Goal: Transaction & Acquisition: Purchase product/service

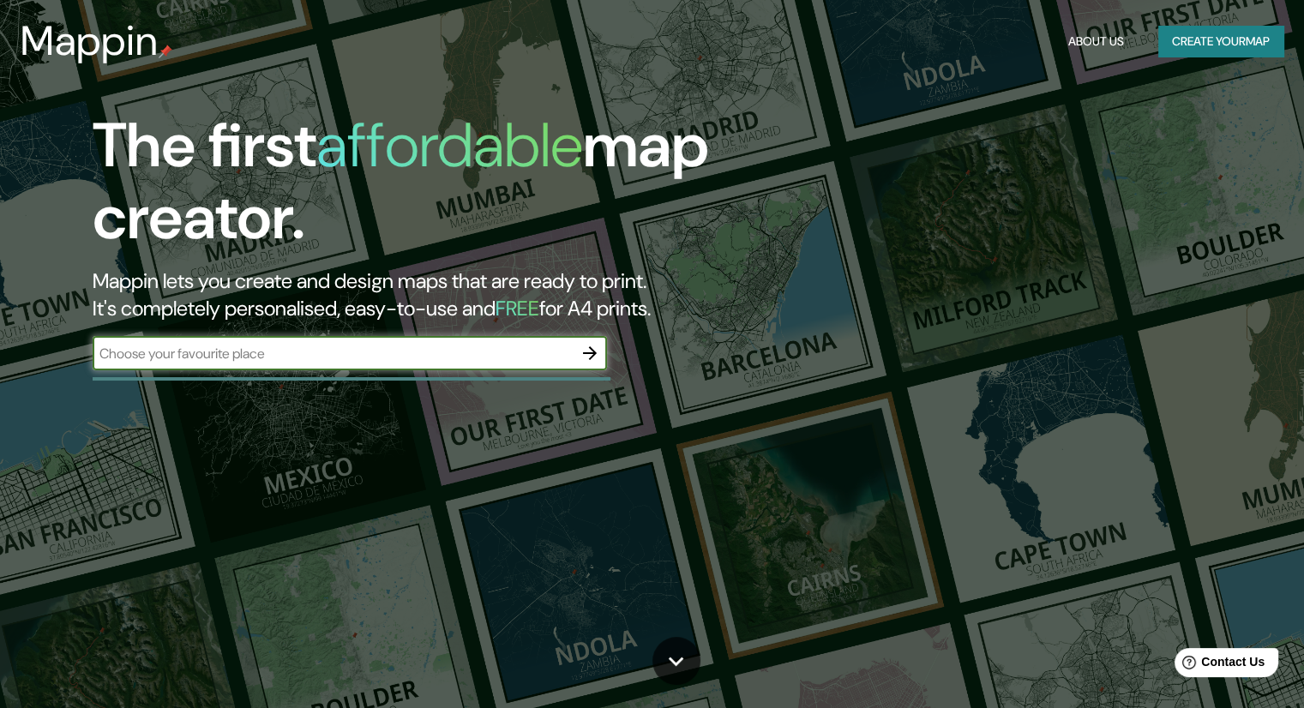
click at [357, 350] on input "text" at bounding box center [333, 354] width 480 height 20
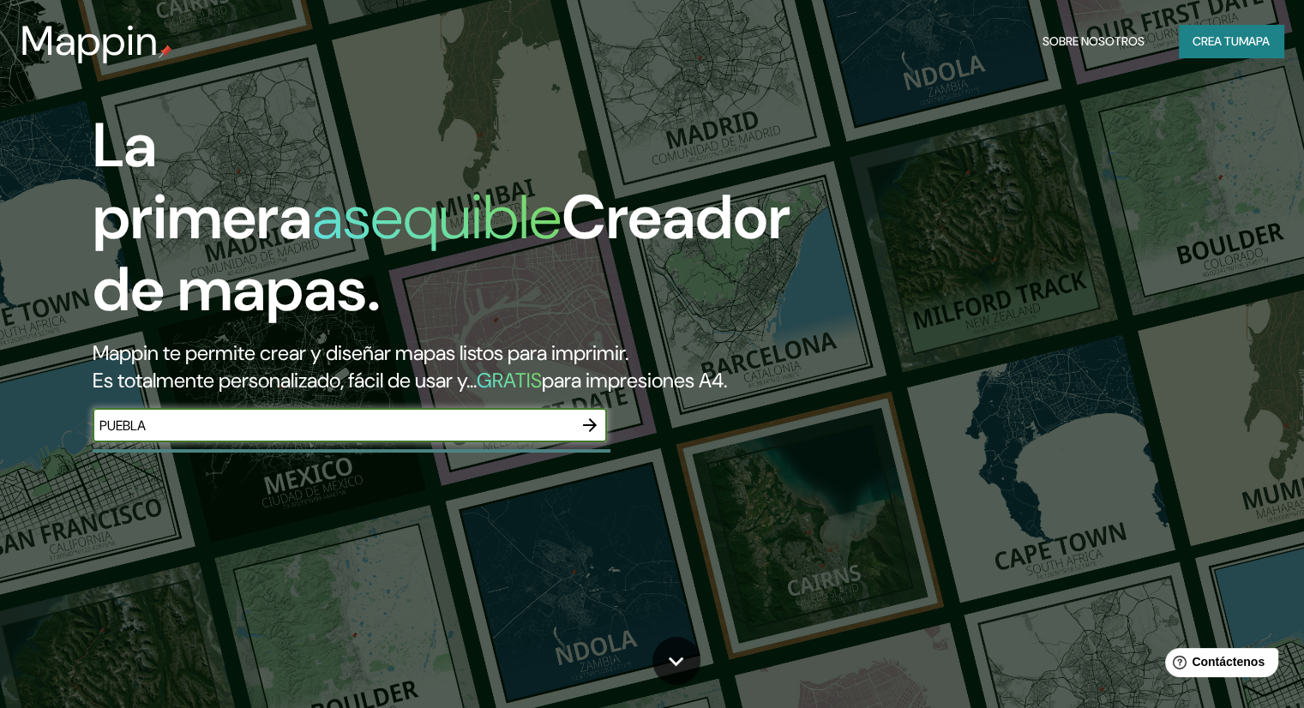
type input "PUEBLA"
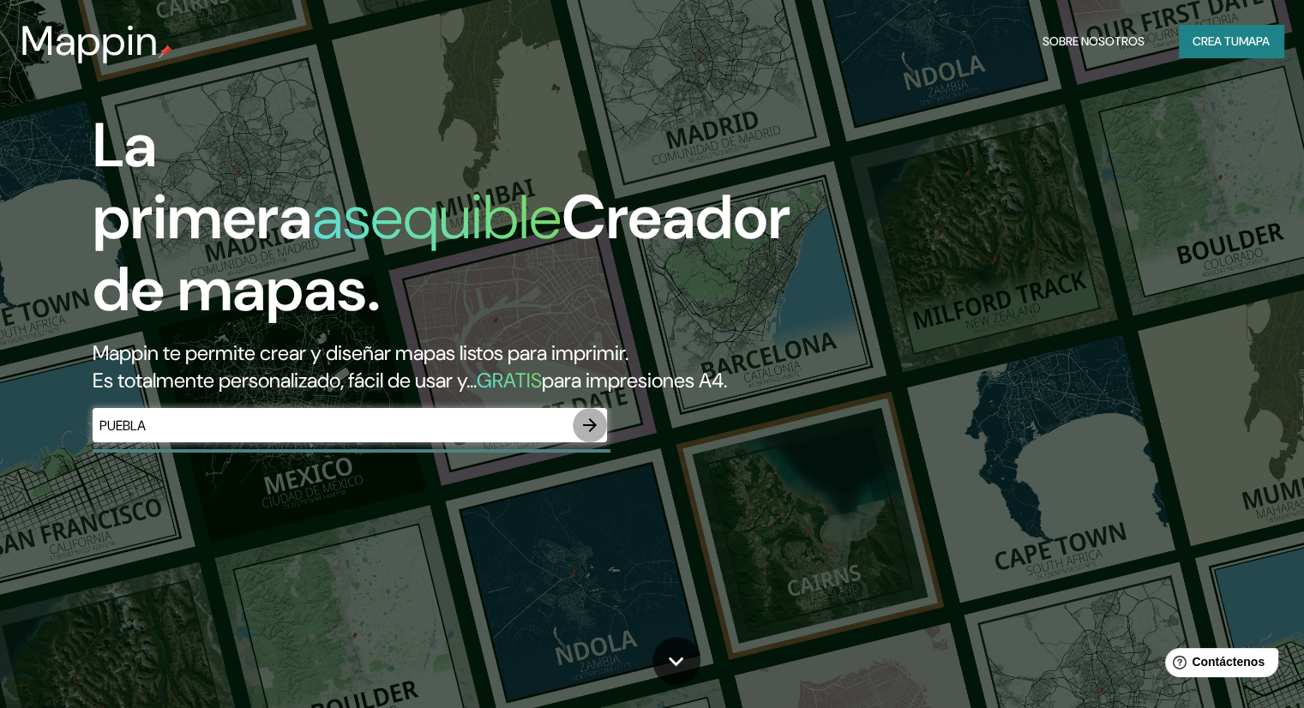
click at [598, 435] on icon "button" at bounding box center [589, 425] width 21 height 21
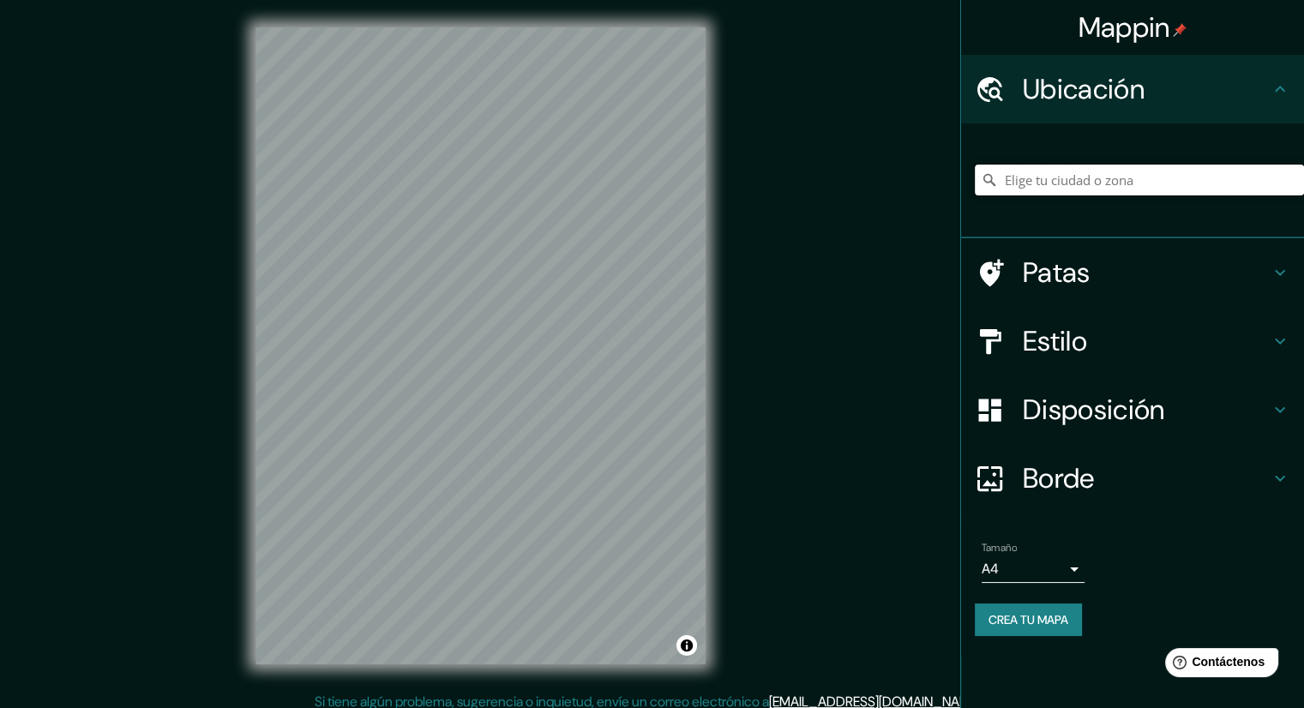
click at [1064, 187] on input "Elige tu ciudad o zona" at bounding box center [1139, 180] width 329 height 31
click at [1072, 181] on input "PUEBLA" at bounding box center [1139, 180] width 329 height 31
click at [1070, 191] on input "PUEBLA" at bounding box center [1139, 180] width 329 height 31
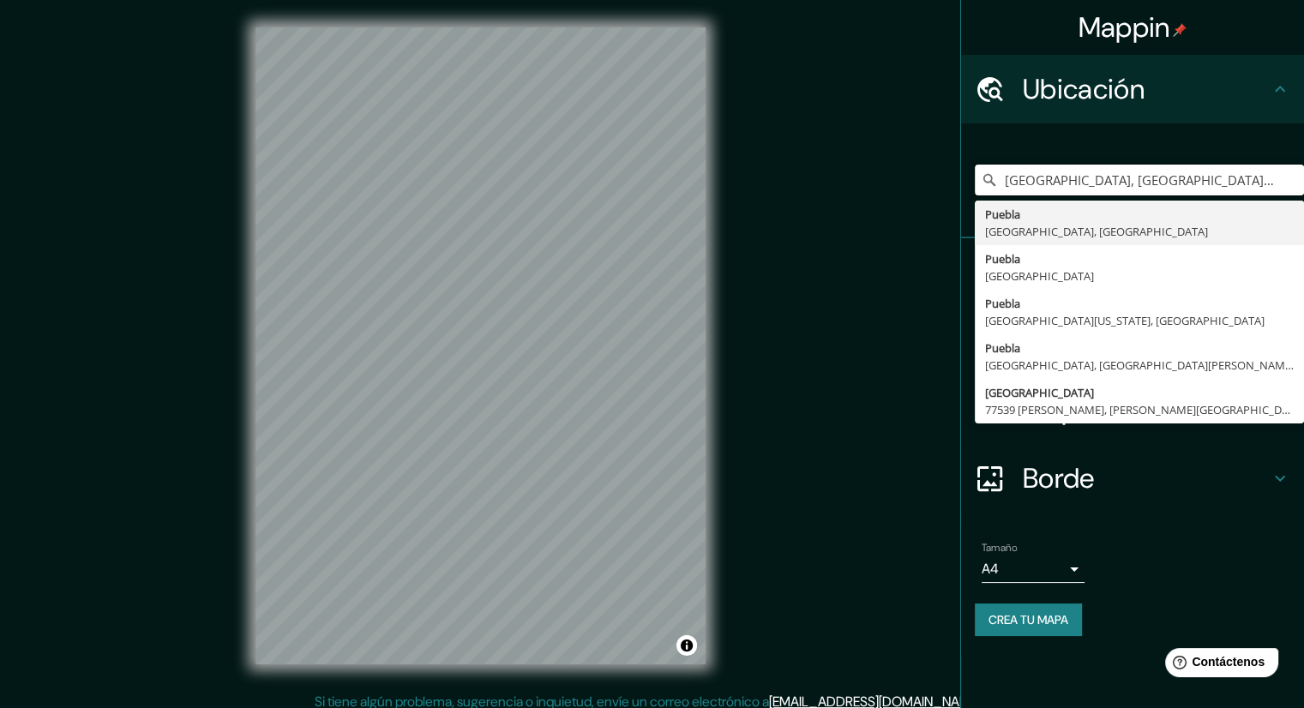
type input "[GEOGRAPHIC_DATA], [GEOGRAPHIC_DATA], [GEOGRAPHIC_DATA]"
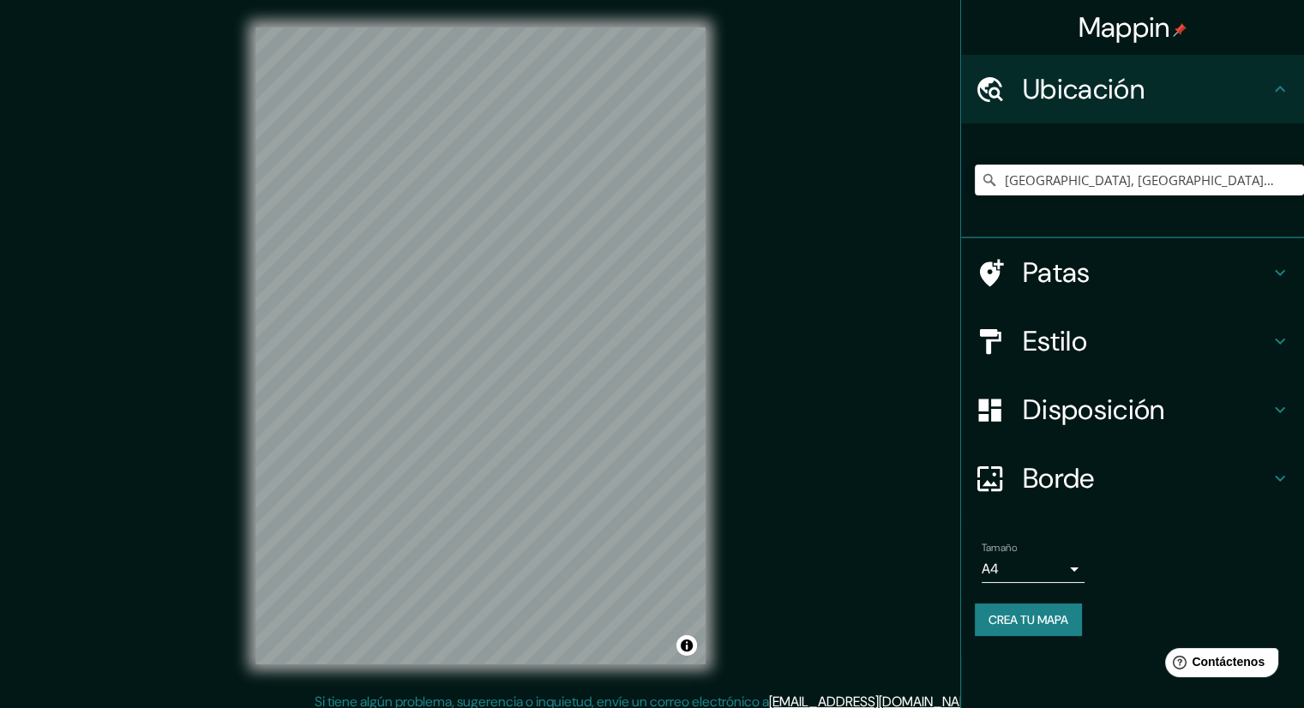
click at [1087, 279] on font "Patas" at bounding box center [1057, 273] width 68 height 36
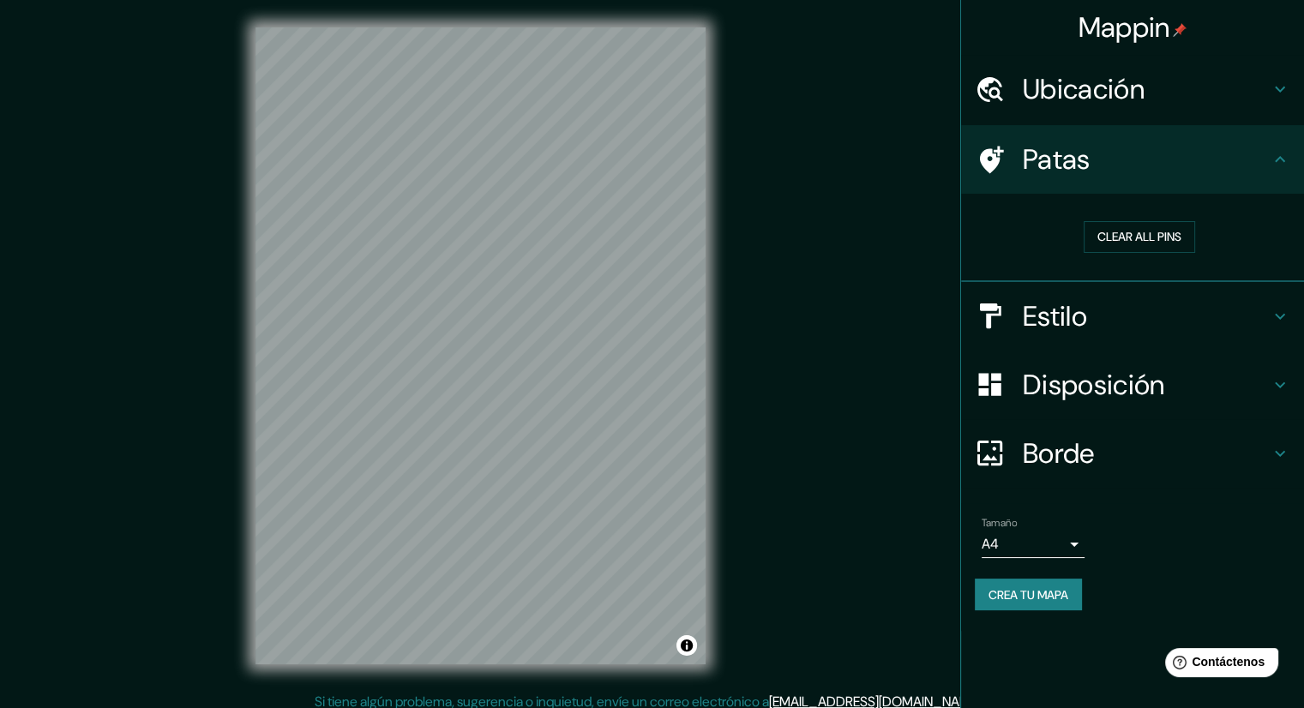
click at [1077, 323] on font "Estilo" at bounding box center [1055, 316] width 64 height 36
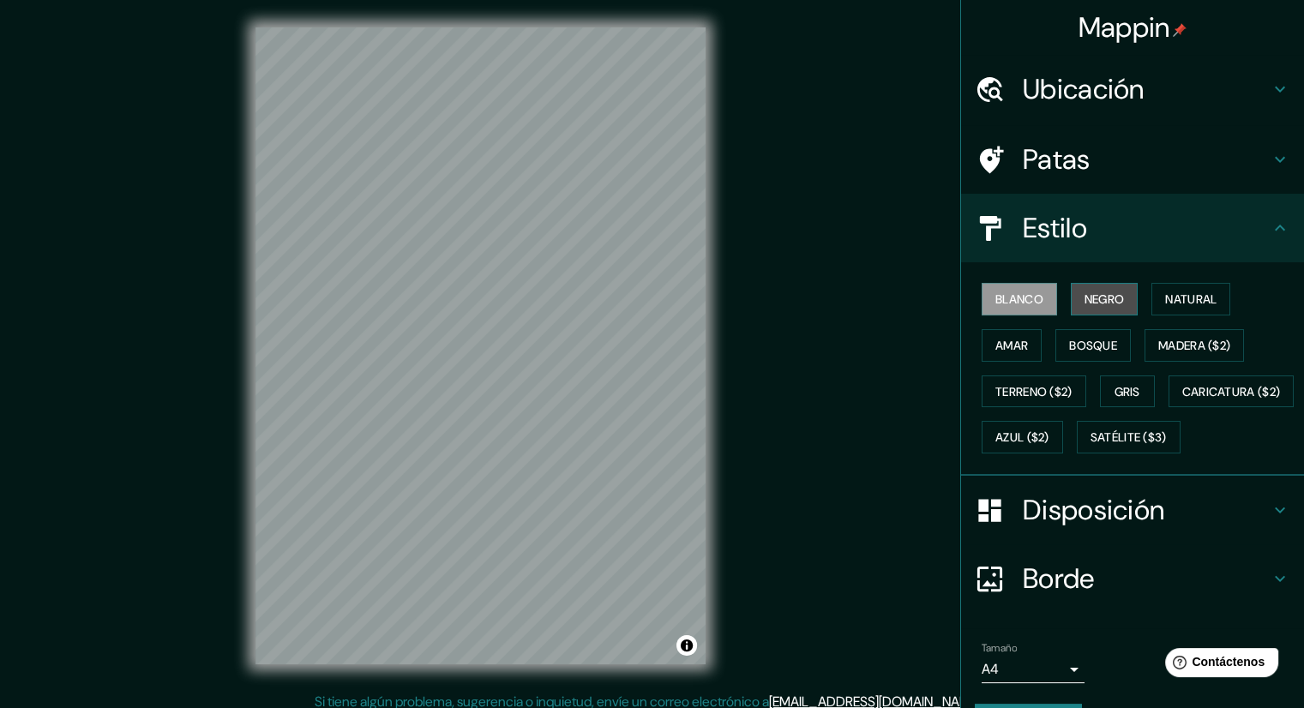
click at [1087, 292] on font "Negro" at bounding box center [1104, 298] width 40 height 15
click at [1165, 293] on font "Natural" at bounding box center [1190, 298] width 51 height 15
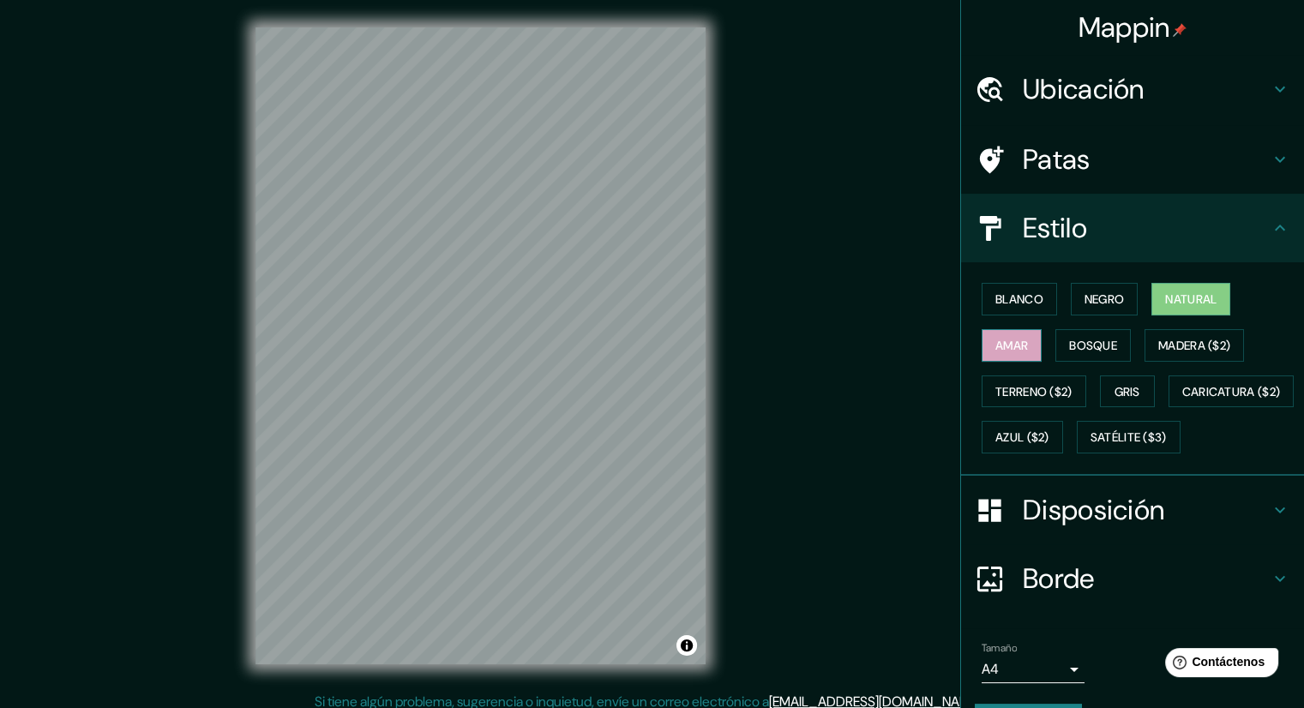
click at [998, 343] on font "Amar" at bounding box center [1011, 345] width 33 height 15
click at [1069, 338] on font "Bosque" at bounding box center [1093, 345] width 48 height 15
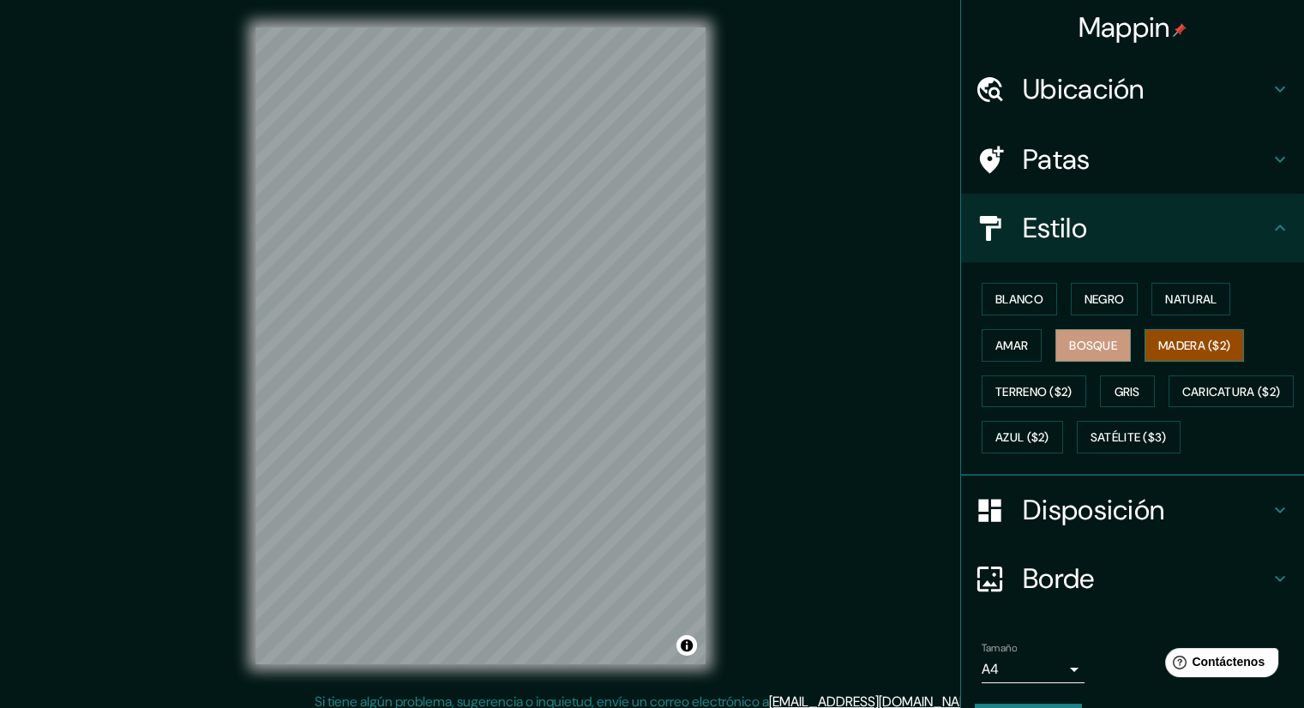
click at [1158, 346] on font "Madera ($2)" at bounding box center [1194, 345] width 72 height 15
click at [1005, 384] on font "Terreno ($2)" at bounding box center [1033, 391] width 77 height 15
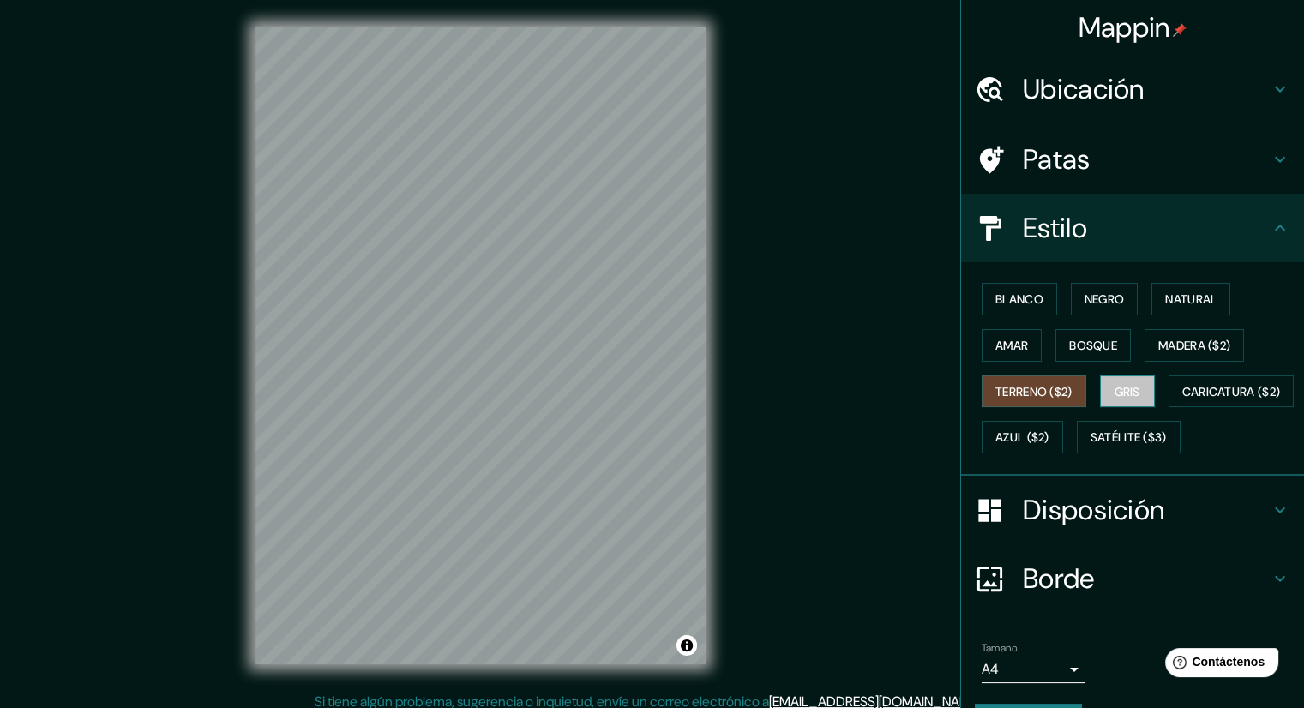
click at [1114, 388] on font "Gris" at bounding box center [1127, 391] width 26 height 15
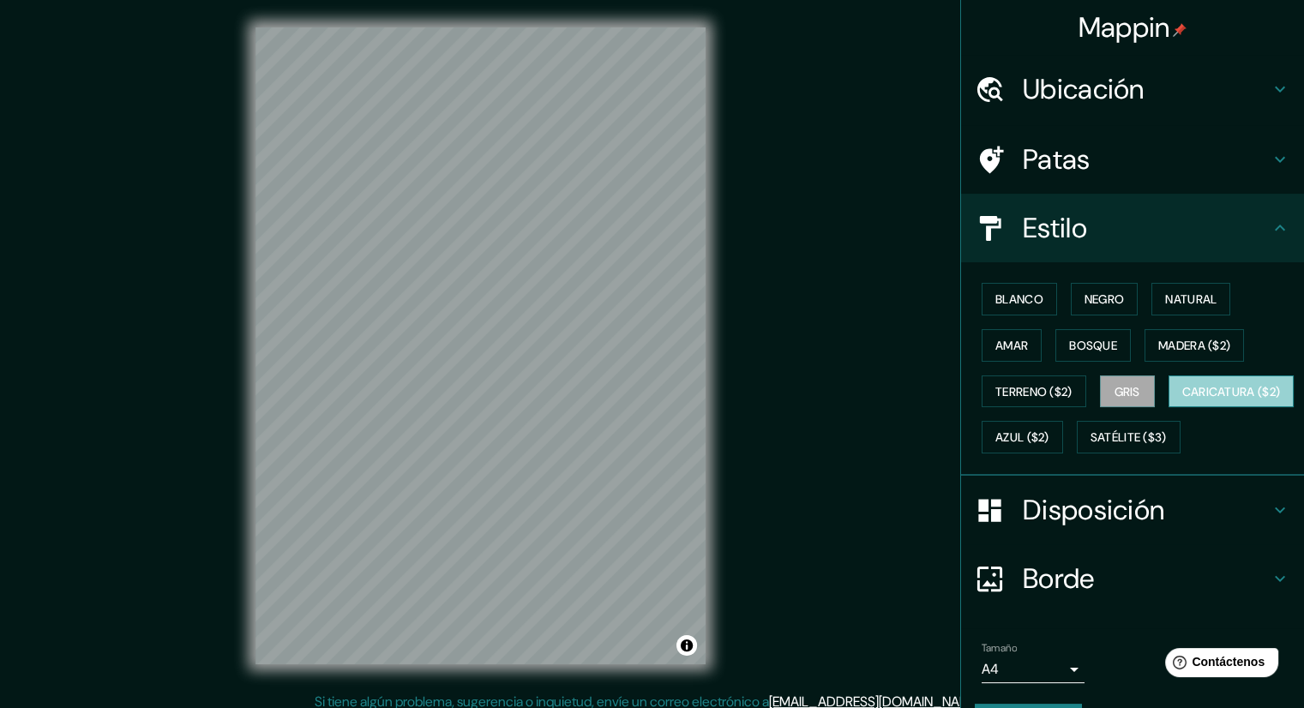
click at [1182, 399] on font "Caricatura ($2)" at bounding box center [1231, 391] width 99 height 15
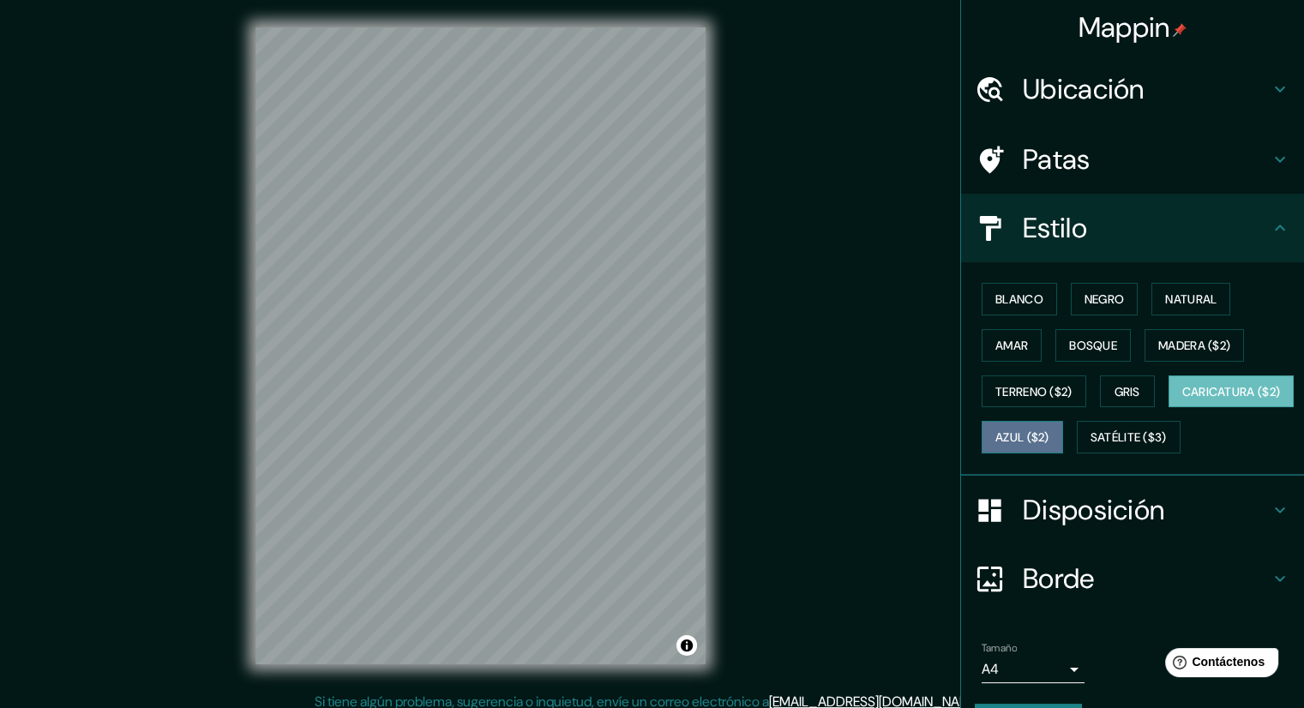
click at [1049, 430] on font "Azul ($2)" at bounding box center [1022, 437] width 54 height 15
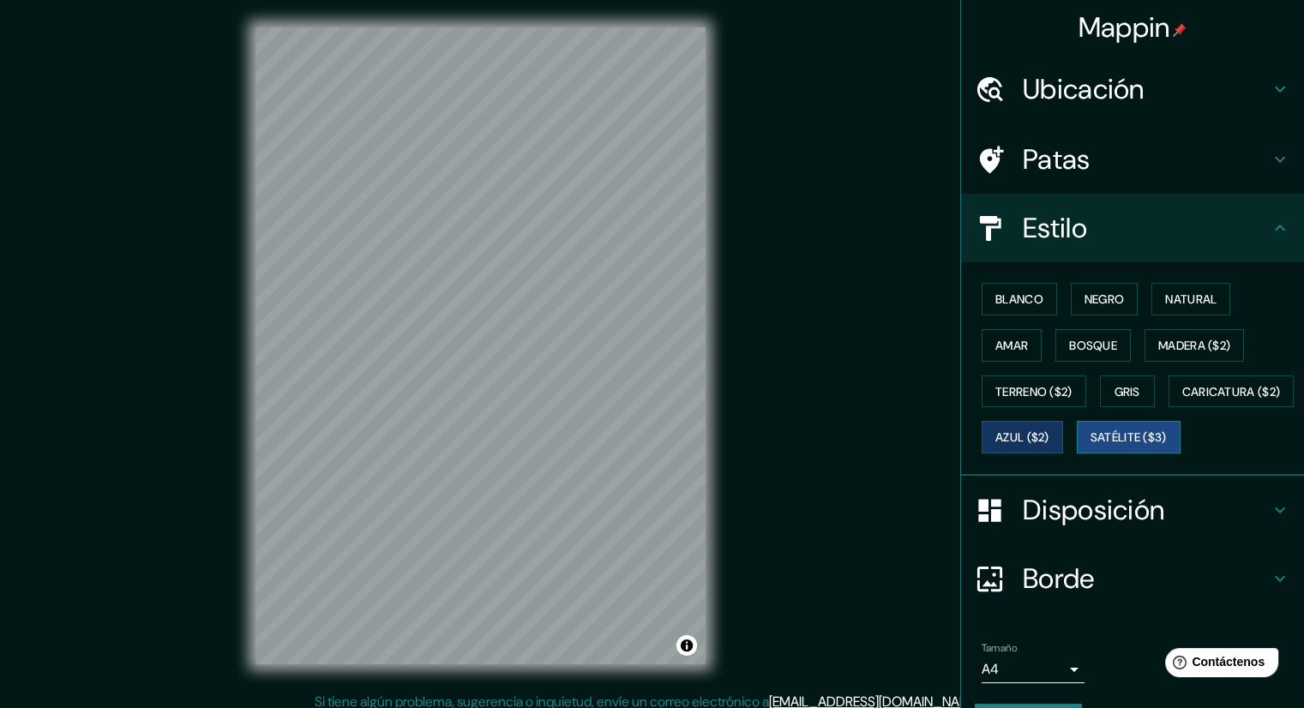
click at [1090, 448] on font "Satélite ($3)" at bounding box center [1128, 437] width 76 height 22
